Goal: Information Seeking & Learning: Learn about a topic

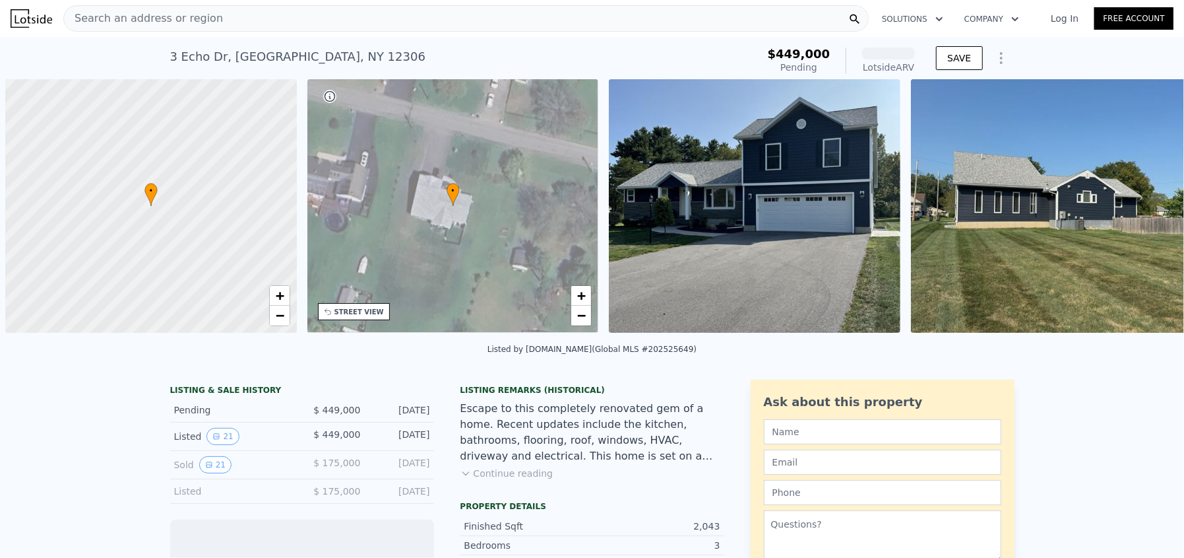
scroll to position [0, 5]
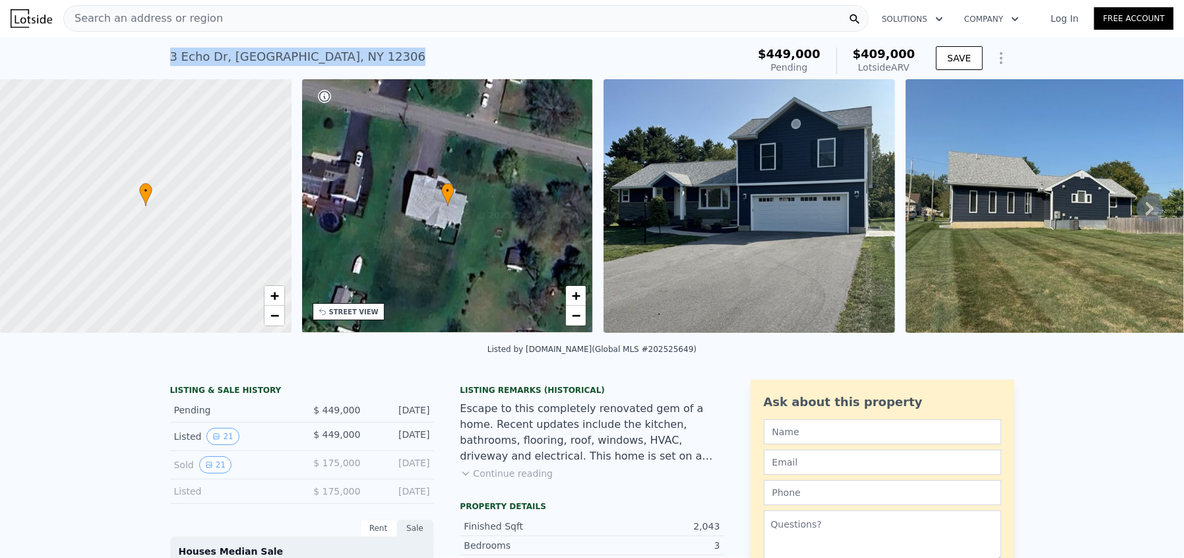
drag, startPoint x: 165, startPoint y: 57, endPoint x: 389, endPoint y: 59, distance: 224.3
click at [389, 59] on div "3 Echo Dr , Schenectady County , NY 12306 Pending from $449k (~ARV $409k )" at bounding box center [456, 60] width 573 height 37
copy div "3 Echo Dr , Schenectady County , NY 12306"
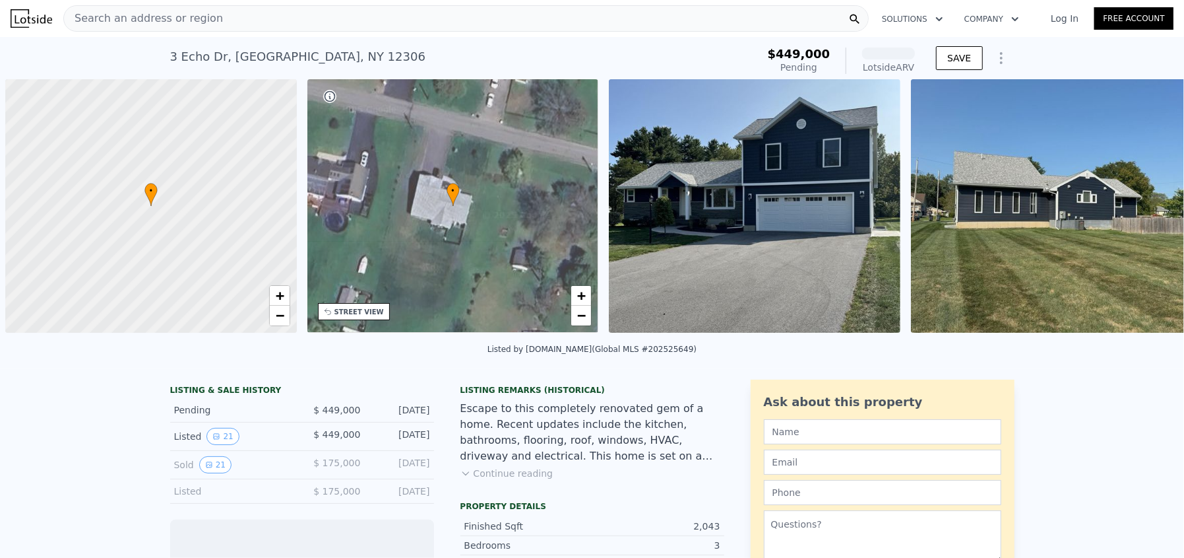
scroll to position [0, 5]
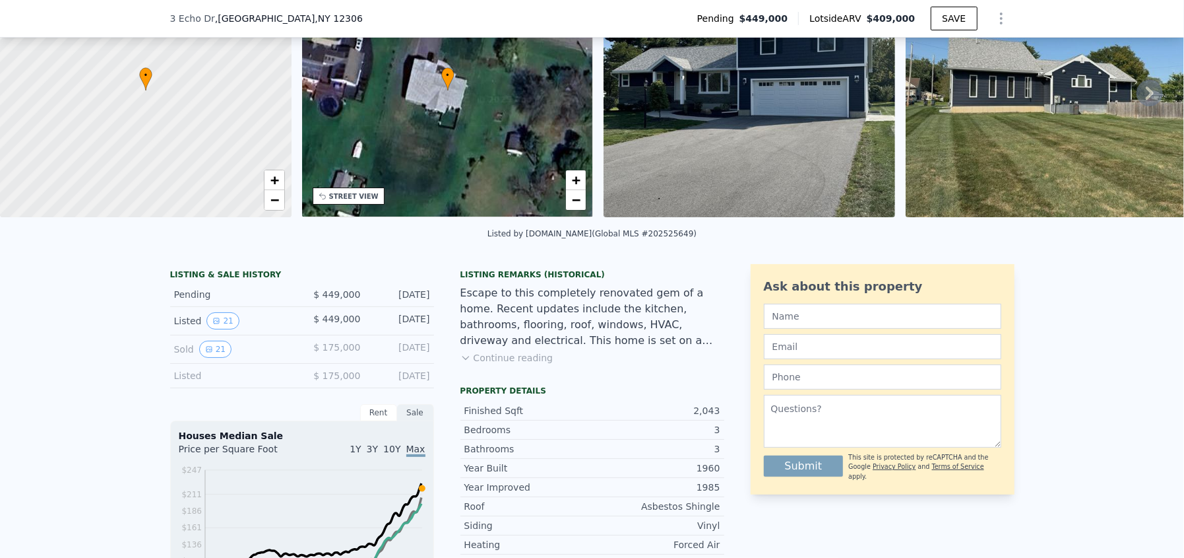
scroll to position [391, 0]
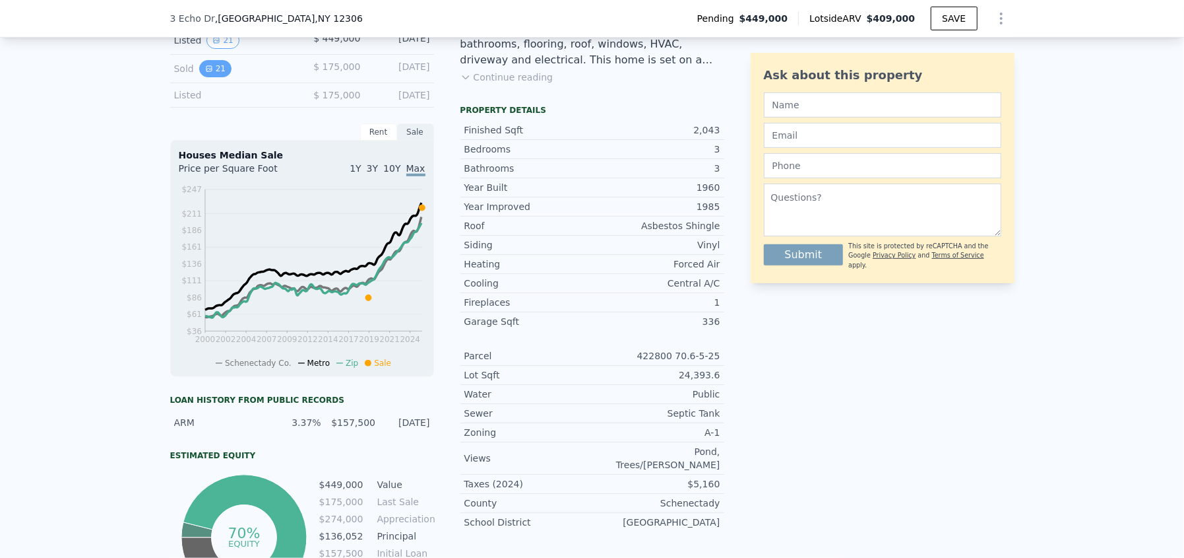
click at [208, 74] on button "21" at bounding box center [215, 68] width 32 height 17
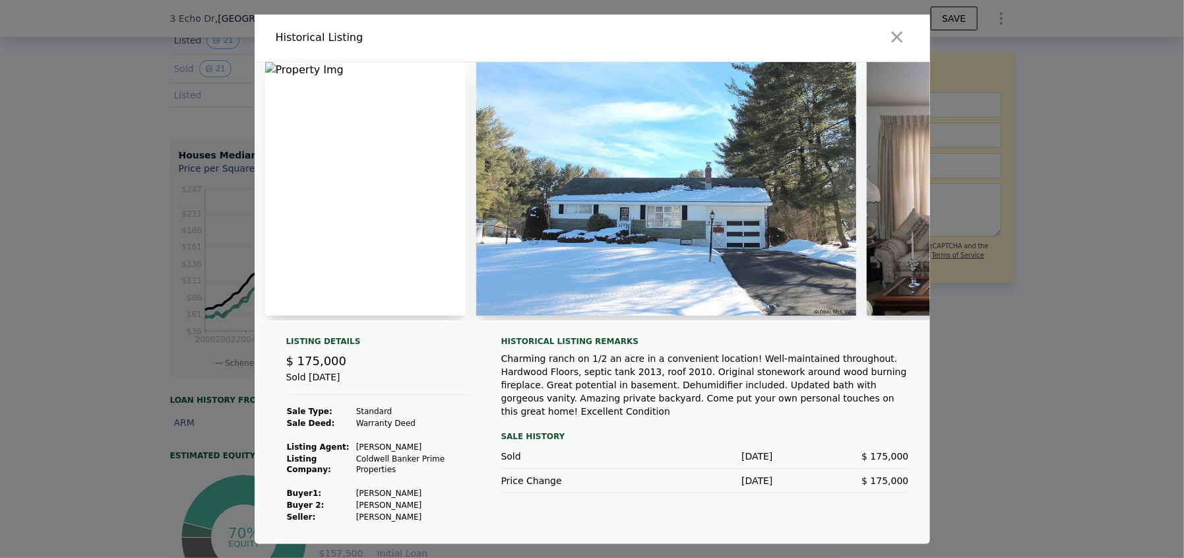
click at [770, 226] on img at bounding box center [666, 188] width 381 height 253
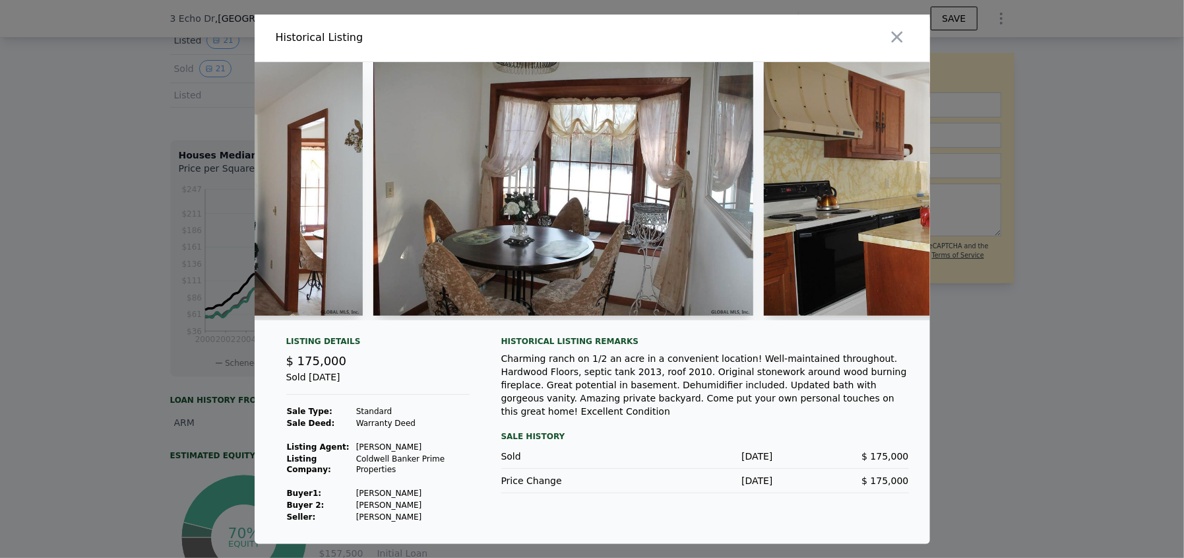
scroll to position [0, 2823]
